Goal: Transaction & Acquisition: Purchase product/service

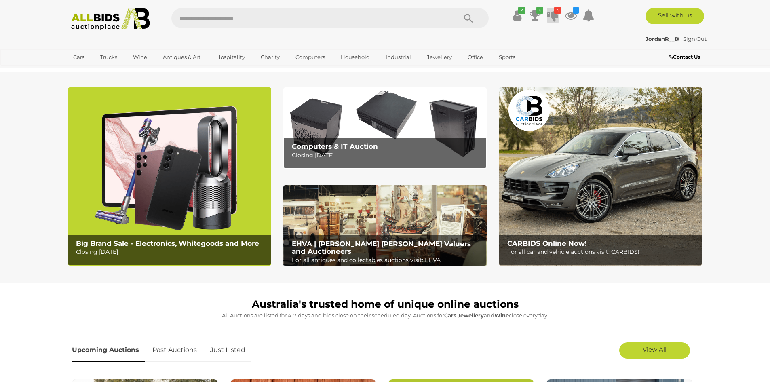
click at [555, 17] on icon at bounding box center [552, 15] width 11 height 15
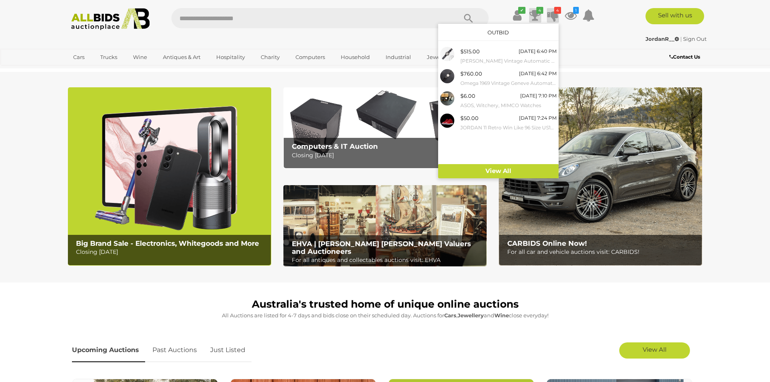
click at [538, 16] on icon at bounding box center [535, 15] width 11 height 15
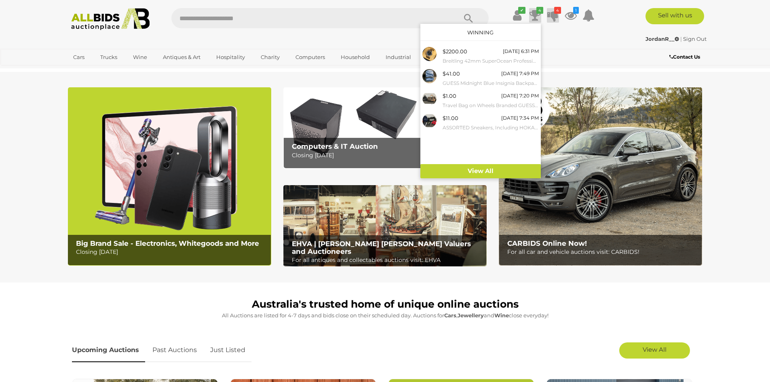
click at [550, 15] on icon at bounding box center [552, 15] width 11 height 15
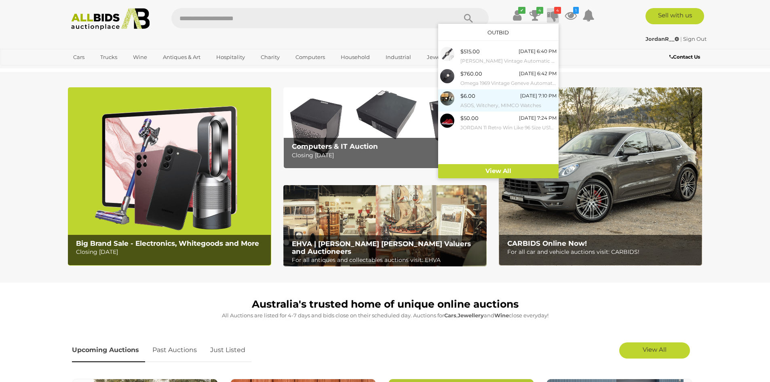
click at [516, 105] on small "ASOS, Witchery, MIMCO Watches" at bounding box center [508, 105] width 96 height 9
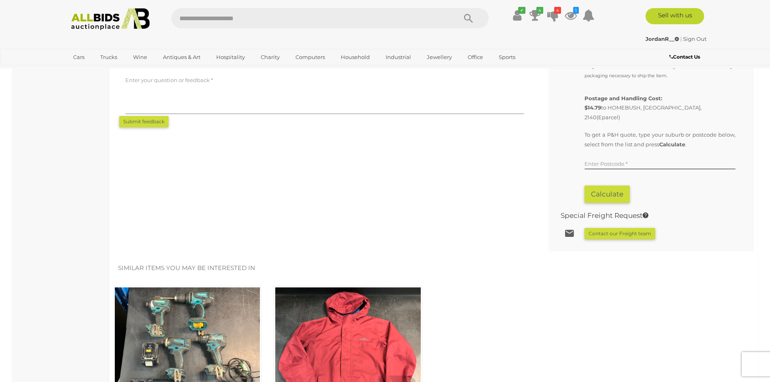
scroll to position [162, 0]
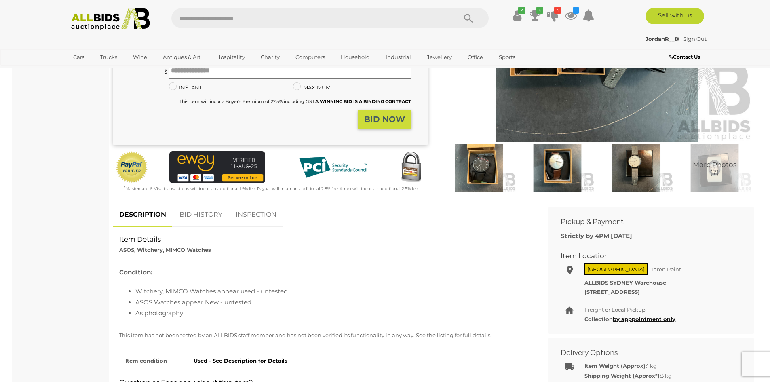
click at [214, 212] on link "BID HISTORY" at bounding box center [200, 215] width 55 height 24
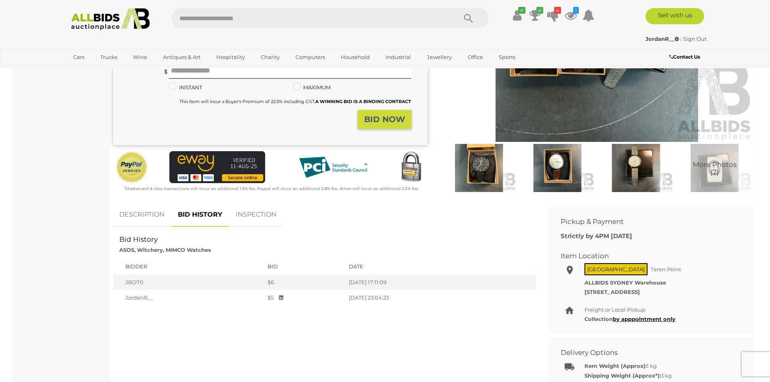
scroll to position [0, 0]
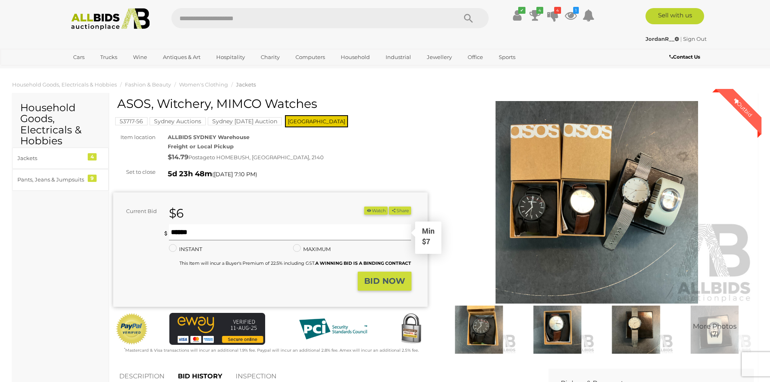
click at [323, 231] on input "text" at bounding box center [290, 232] width 243 height 16
type input "**"
click at [384, 285] on strong "BID NOW" at bounding box center [384, 281] width 41 height 10
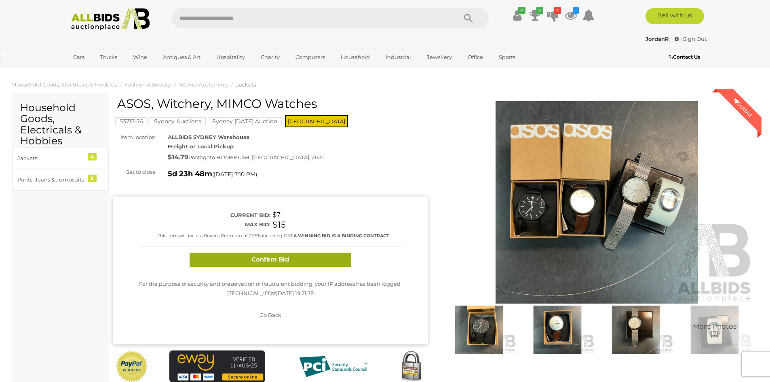
click at [331, 258] on button "Confirm Bid" at bounding box center [271, 260] width 162 height 14
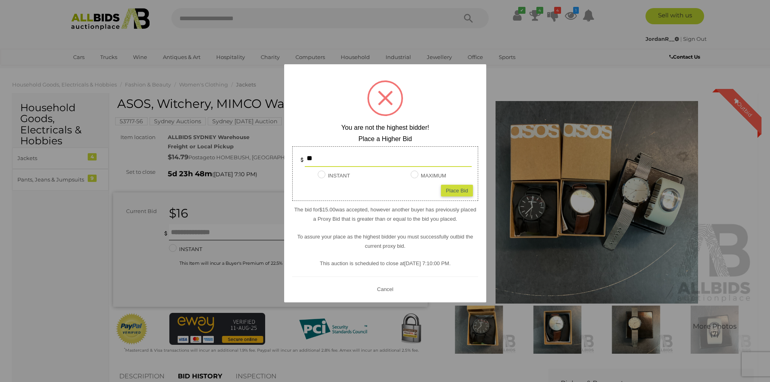
click at [392, 282] on div "? ! i You are not the highest bidder! Place a Higher Bid ** INSTANT Instant Bid…" at bounding box center [385, 183] width 202 height 238
click at [382, 293] on button "Cancel" at bounding box center [384, 289] width 21 height 10
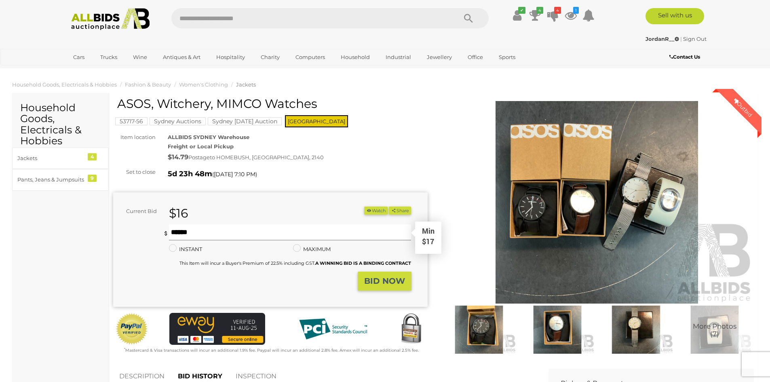
click at [274, 233] on input "text" at bounding box center [290, 232] width 243 height 16
type input "**"
click at [370, 285] on strong "BID NOW" at bounding box center [384, 281] width 41 height 10
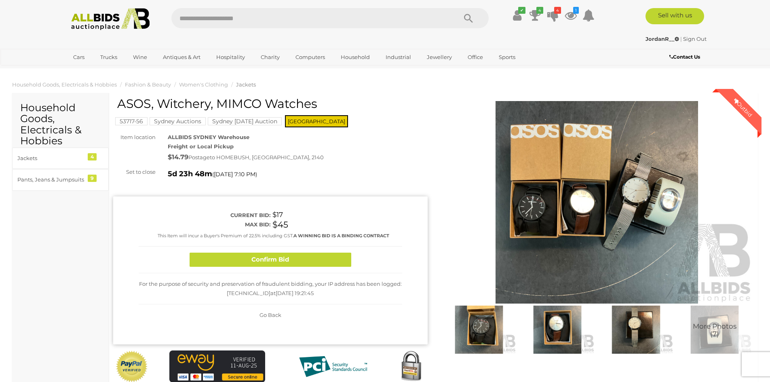
click at [329, 258] on button "Confirm Bid" at bounding box center [271, 260] width 162 height 14
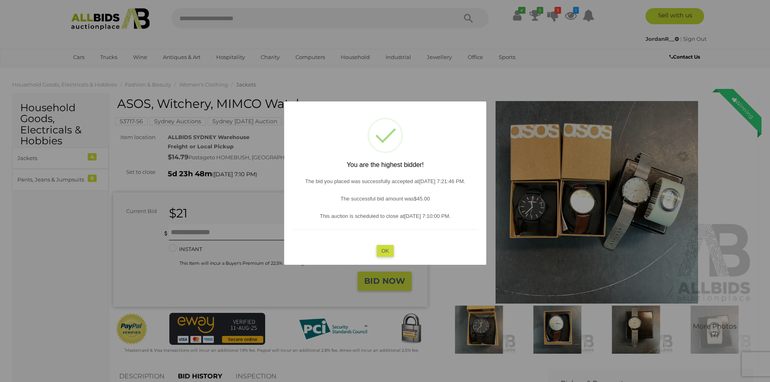
click at [380, 251] on button "OK" at bounding box center [384, 251] width 17 height 12
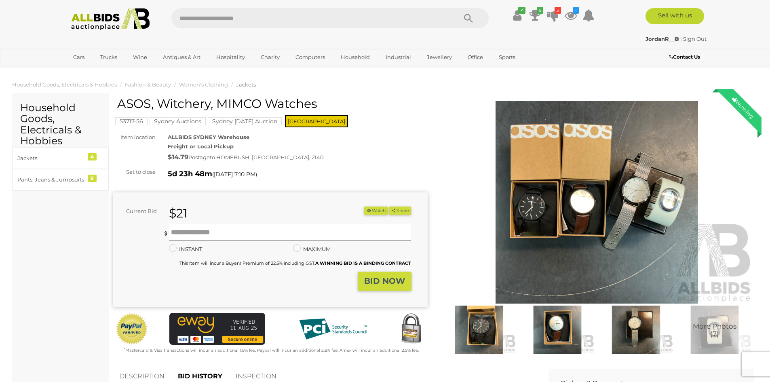
click at [114, 20] on img at bounding box center [111, 19] width 88 height 22
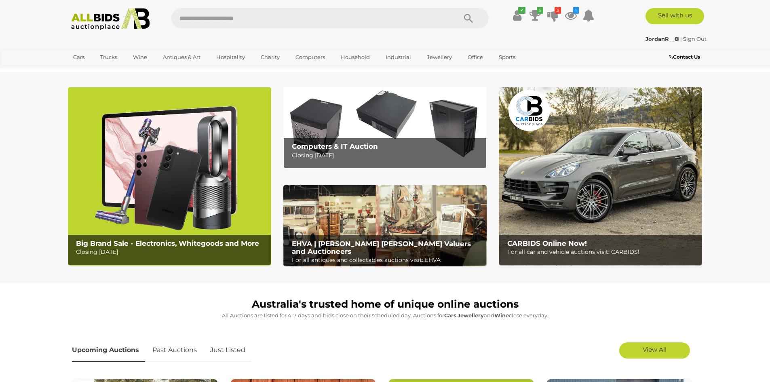
scroll to position [162, 0]
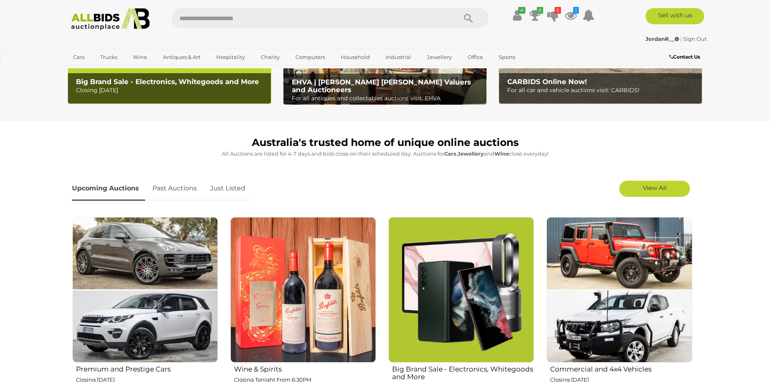
click at [230, 189] on link "Just Listed" at bounding box center [227, 189] width 47 height 24
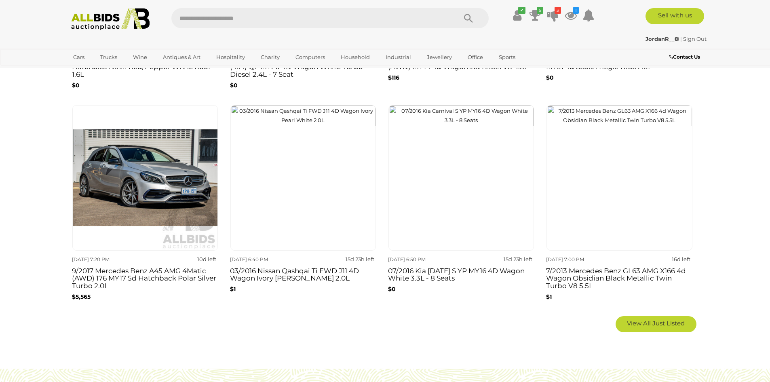
scroll to position [647, 0]
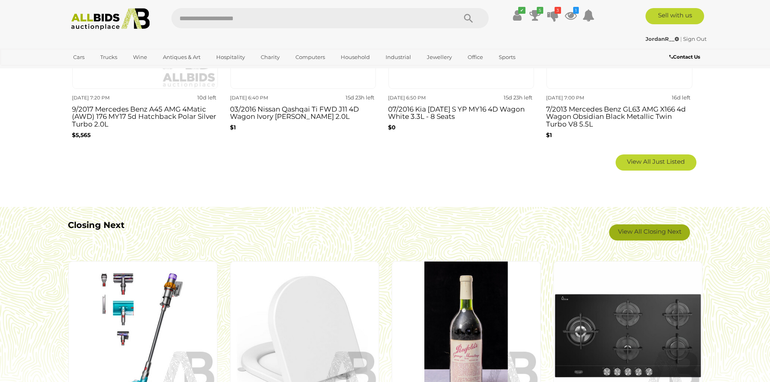
click at [632, 229] on link "View All Closing Next" at bounding box center [649, 232] width 81 height 16
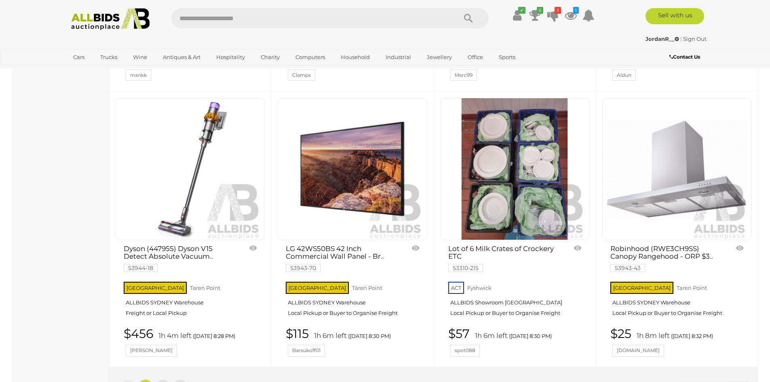
scroll to position [6630, 0]
